Goal: Task Accomplishment & Management: Manage account settings

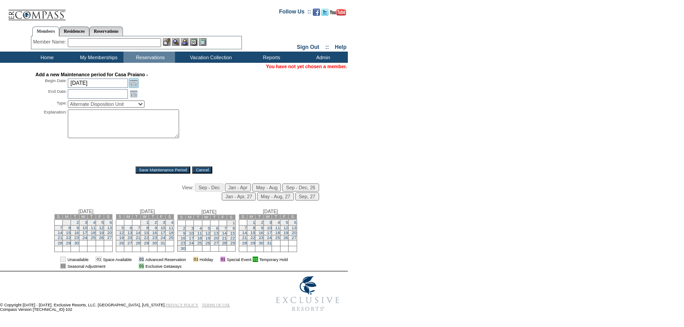
click at [136, 84] on link "Open the calendar popup." at bounding box center [134, 83] width 10 height 10
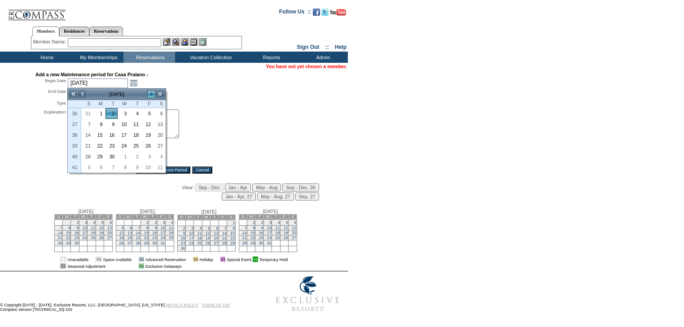
click at [151, 94] on link ">" at bounding box center [151, 94] width 9 height 9
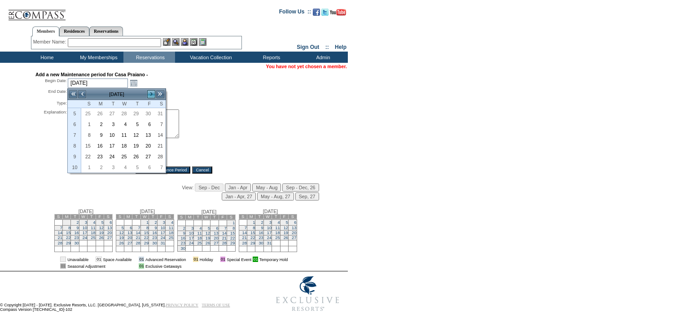
click at [151, 94] on link ">" at bounding box center [151, 94] width 9 height 9
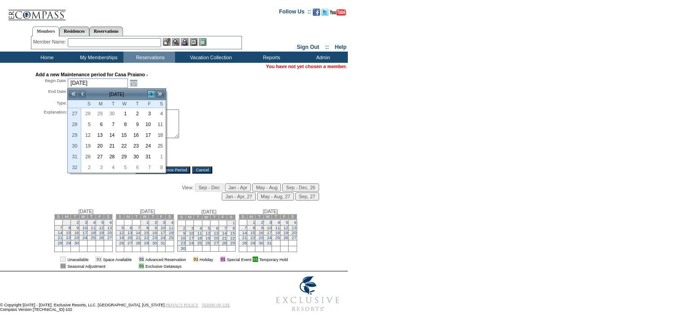
click at [151, 94] on link ">" at bounding box center [151, 94] width 9 height 9
click at [158, 114] on link "1" at bounding box center [159, 114] width 11 height 10
type input "[DATE]"
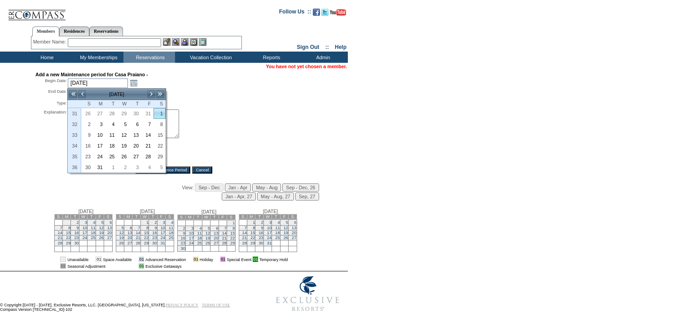
type input "[DATE]"
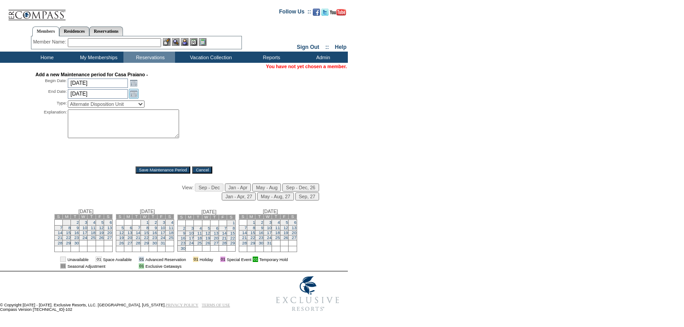
click at [133, 95] on link "Open the calendar popup." at bounding box center [134, 94] width 10 height 10
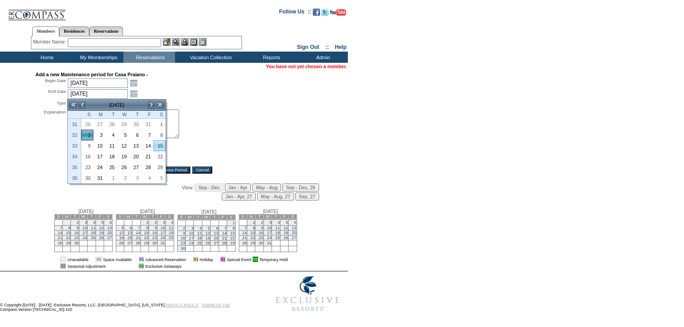
click at [155, 146] on link "15" at bounding box center [159, 146] width 11 height 10
type input "[DATE]"
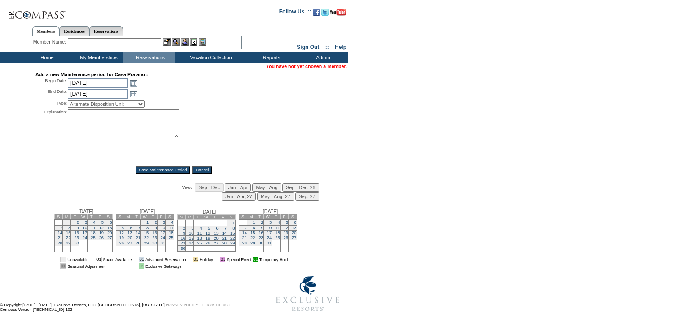
click at [121, 103] on select "Alternate Disposition Unit Business Hold Disposition Exclusive Alliance Partner…" at bounding box center [106, 104] width 77 height 7
select select "PropMaintVillaProgram"
click at [68, 101] on select "Alternate Disposition Unit Business Hold Disposition Exclusive Alliance Partner…" at bounding box center [106, 104] width 77 height 7
click at [116, 120] on textarea at bounding box center [123, 124] width 111 height 29
type textarea "back to partner"
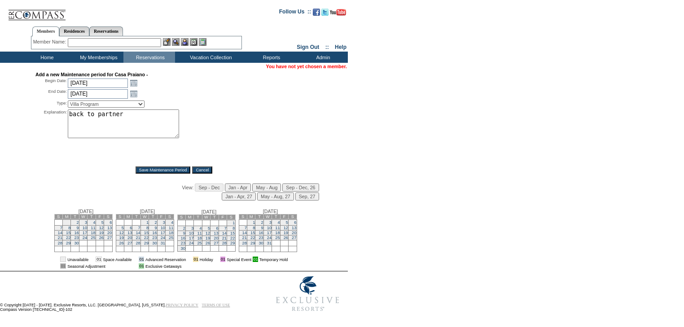
click at [152, 170] on input "Save Maintenance Period" at bounding box center [163, 170] width 55 height 7
